Goal: Find specific page/section: Find specific page/section

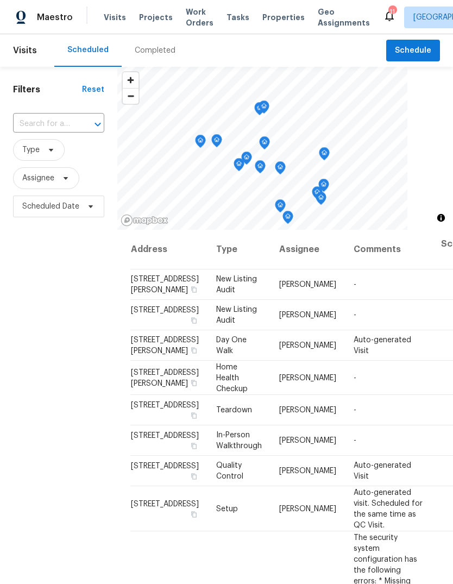
click at [163, 56] on div "Completed" at bounding box center [155, 50] width 67 height 33
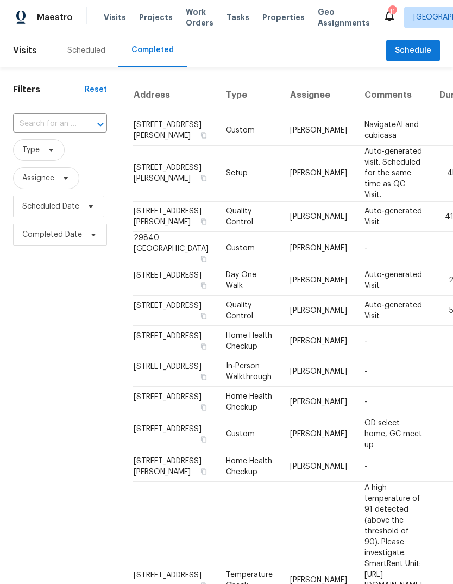
click at [97, 43] on div "Scheduled" at bounding box center [86, 50] width 64 height 33
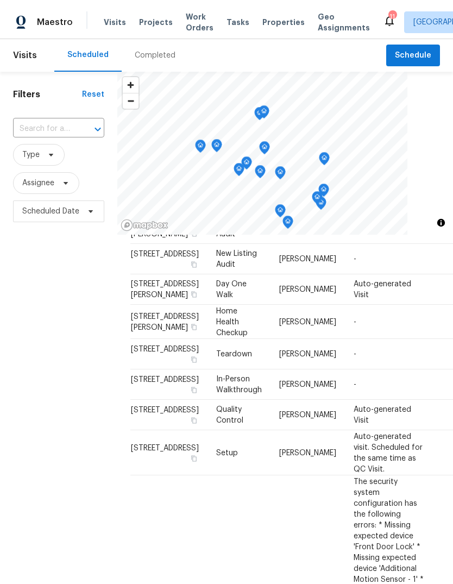
scroll to position [59, 0]
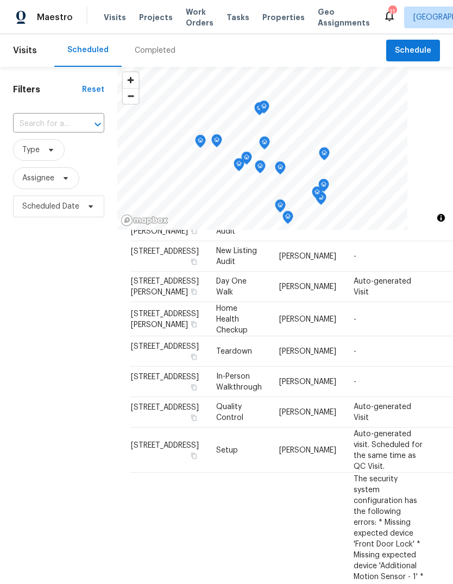
click at [276, 18] on span "Properties" at bounding box center [283, 17] width 42 height 11
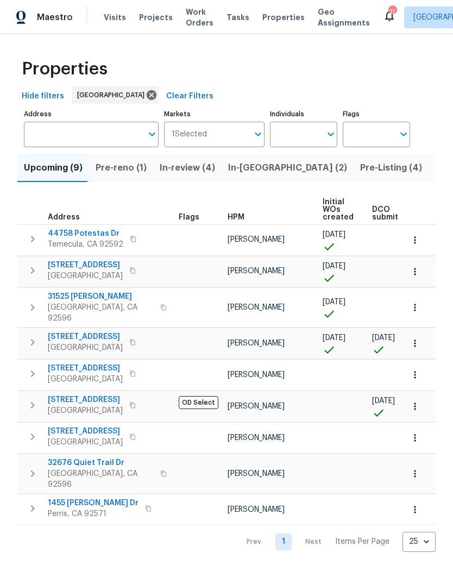
click at [292, 131] on input "Individuals" at bounding box center [295, 135] width 51 height 26
type input "[PERSON_NAME]"
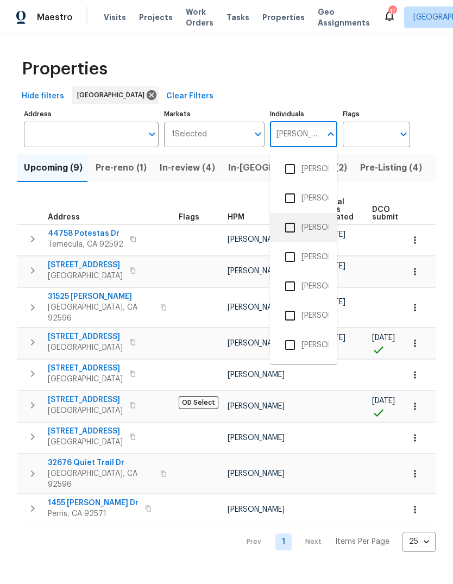
click at [311, 225] on li "[PERSON_NAME]" at bounding box center [304, 227] width 50 height 23
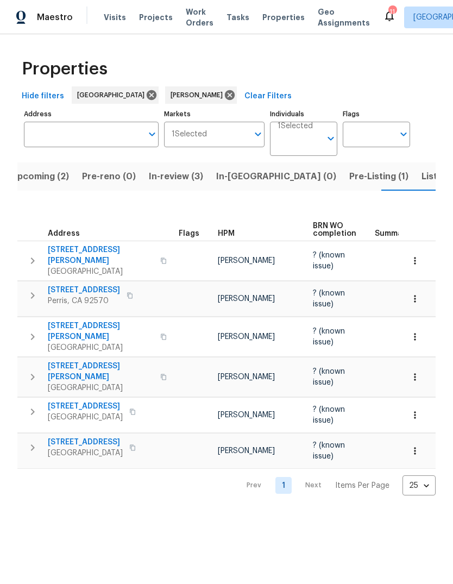
scroll to position [0, -1]
click at [421, 179] on span "Listed (1)" at bounding box center [440, 176] width 39 height 15
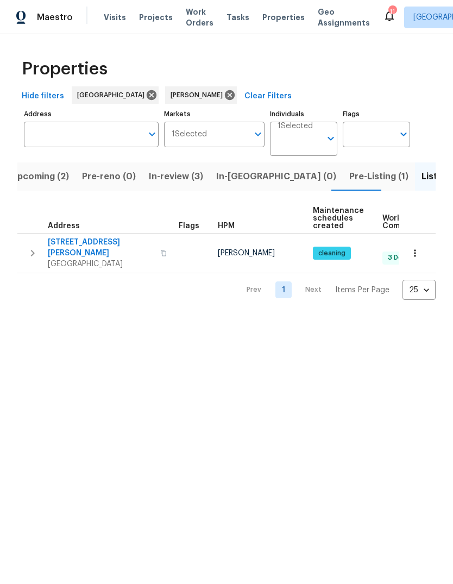
click at [349, 171] on span "Pre-Listing (1)" at bounding box center [378, 176] width 59 height 15
